Goal: Navigation & Orientation: Go to known website

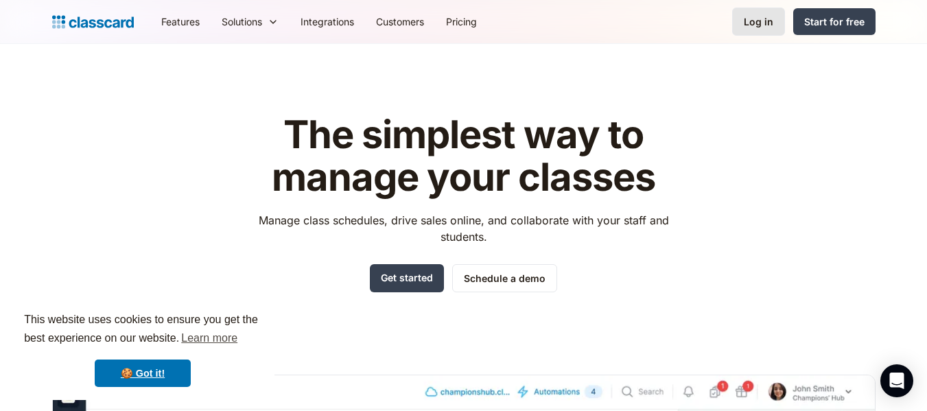
click at [764, 17] on div "Log in" at bounding box center [758, 21] width 29 height 14
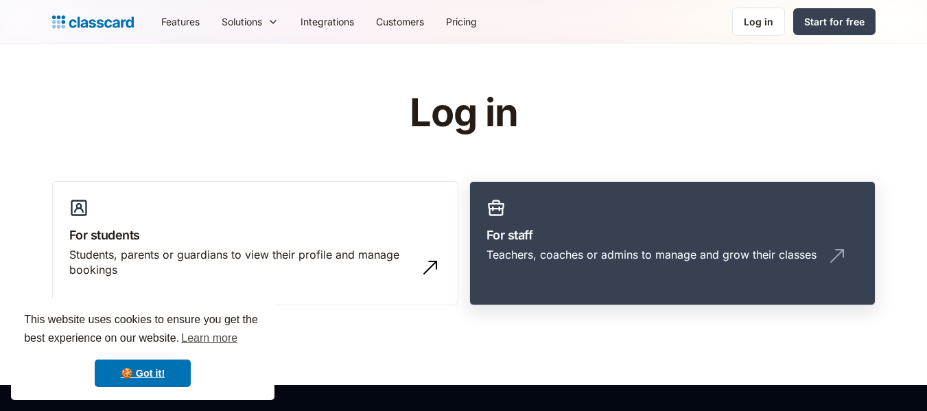
click at [617, 193] on link "For staff Teachers, coaches or admins to manage and grow their classes" at bounding box center [672, 243] width 406 height 125
